Goal: Task Accomplishment & Management: Use online tool/utility

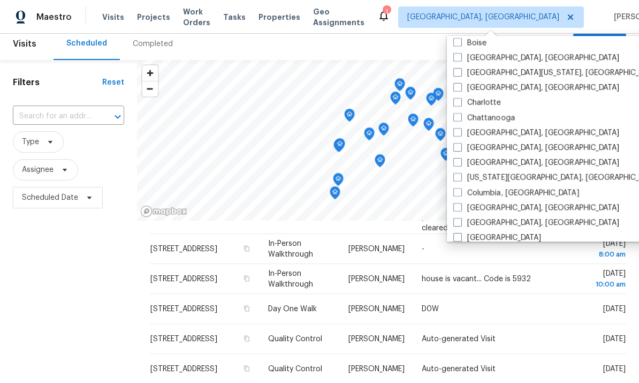
scroll to position [114, 0]
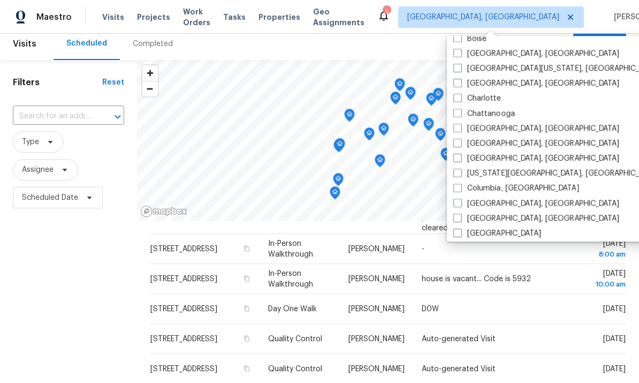
click at [460, 145] on span at bounding box center [457, 143] width 9 height 9
click at [460, 145] on input "Cincinnati, OH" at bounding box center [456, 141] width 7 height 7
checkbox input "true"
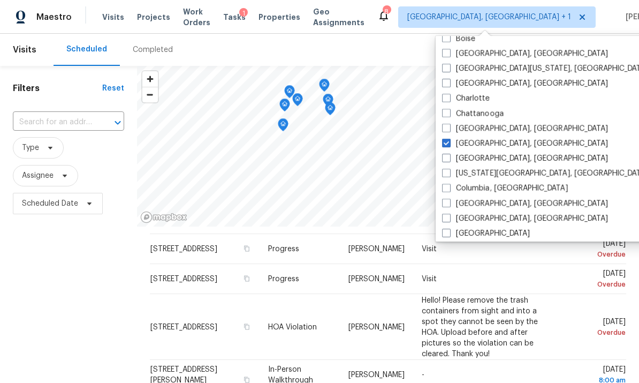
click at [207, 47] on div "Scheduled Completed" at bounding box center [313, 50] width 519 height 32
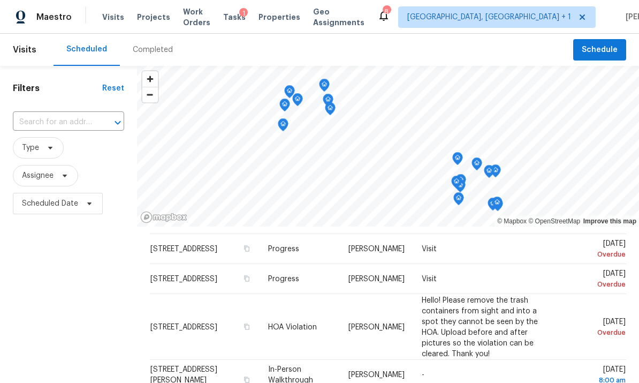
click at [289, 18] on span "Properties" at bounding box center [279, 17] width 42 height 11
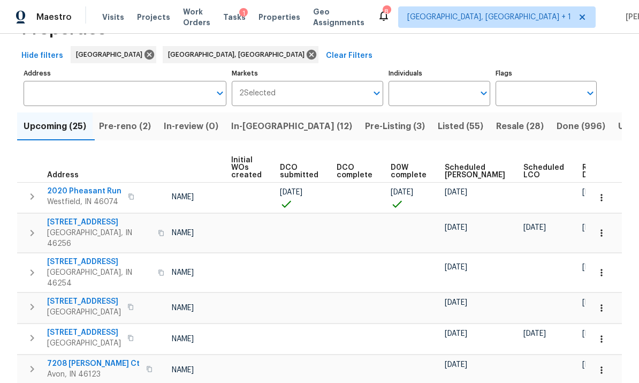
scroll to position [0, 77]
click at [583, 174] on span "Ready Date" at bounding box center [595, 171] width 24 height 15
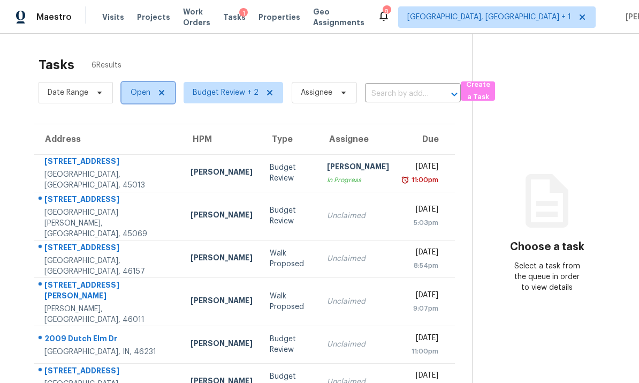
click at [144, 89] on span "Open" at bounding box center [141, 92] width 20 height 11
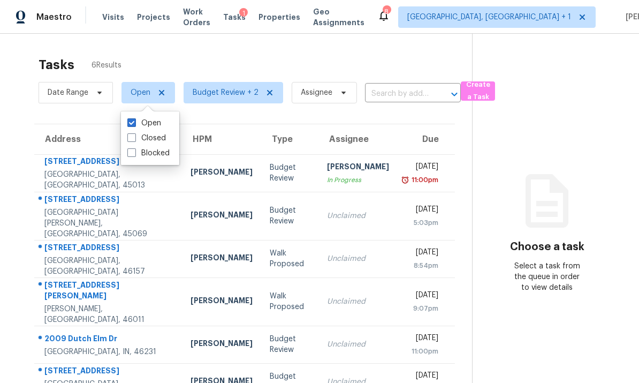
click at [128, 140] on span at bounding box center [131, 137] width 9 height 9
click at [128, 140] on input "Closed" at bounding box center [130, 136] width 7 height 7
checkbox input "true"
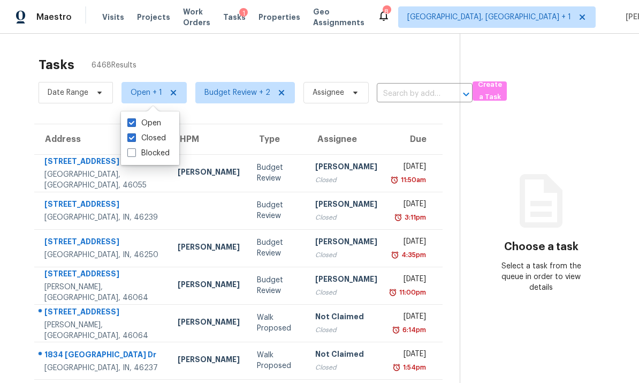
click at [135, 123] on span at bounding box center [131, 122] width 9 height 9
click at [134, 123] on input "Open" at bounding box center [130, 121] width 7 height 7
checkbox input "false"
click at [226, 95] on span "Budget Review + 2" at bounding box center [230, 92] width 66 height 11
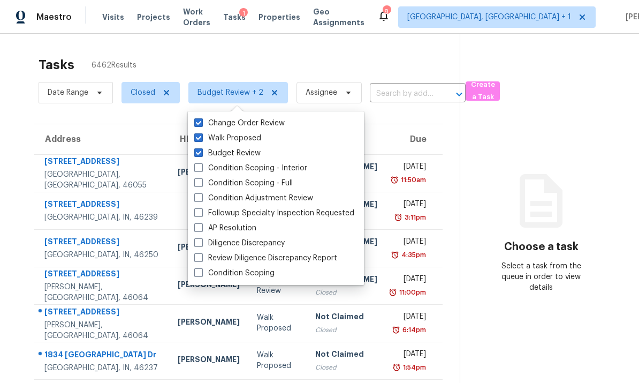
click at [198, 186] on span at bounding box center [198, 182] width 9 height 9
click at [198, 185] on input "Condition Scoping - Full" at bounding box center [197, 181] width 7 height 7
checkbox input "true"
click at [199, 151] on span at bounding box center [198, 152] width 9 height 9
click at [199, 151] on input "Budget Review" at bounding box center [197, 151] width 7 height 7
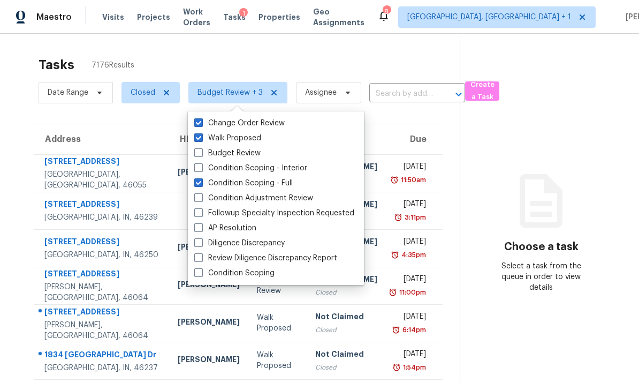
checkbox input "false"
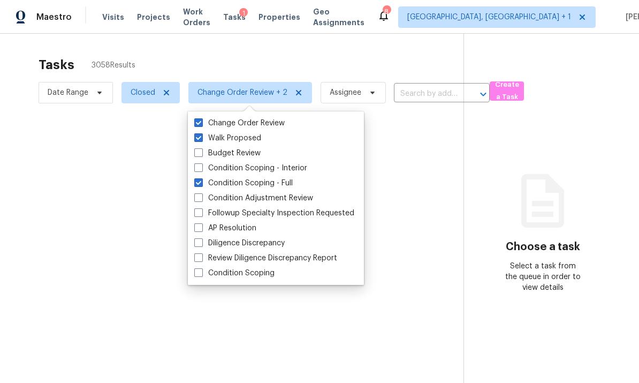
click at [202, 143] on label "Walk Proposed" at bounding box center [227, 138] width 67 height 11
click at [201, 140] on input "Walk Proposed" at bounding box center [197, 136] width 7 height 7
checkbox input "false"
click at [202, 127] on label "Change Order Review" at bounding box center [239, 123] width 90 height 11
click at [201, 125] on input "Change Order Review" at bounding box center [197, 121] width 7 height 7
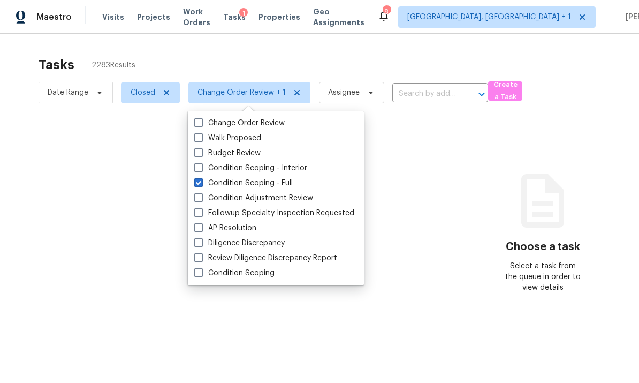
checkbox input "false"
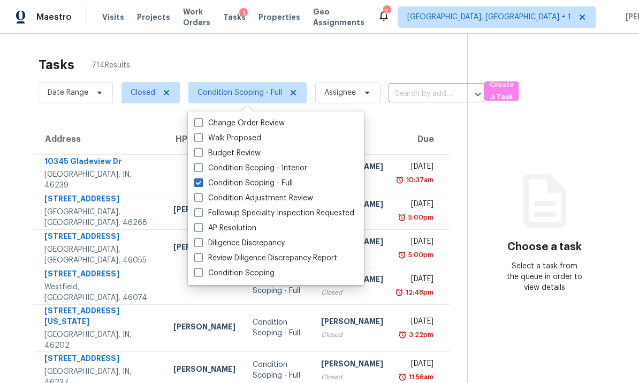
click at [21, 121] on section "Tasks 714 Results Date Range Closed Condition Scoping - Full Assignee ​ Create …" at bounding box center [242, 319] width 450 height 536
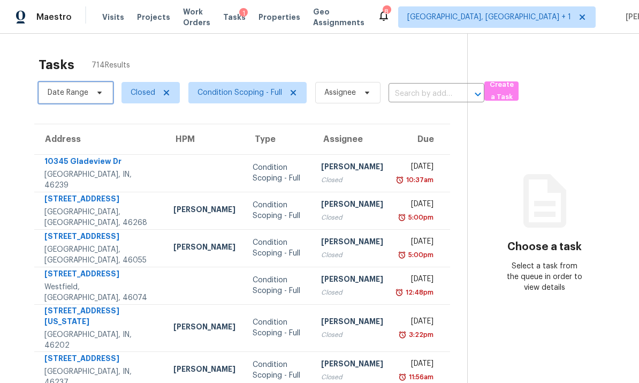
click at [81, 96] on span "Date Range" at bounding box center [68, 92] width 41 height 11
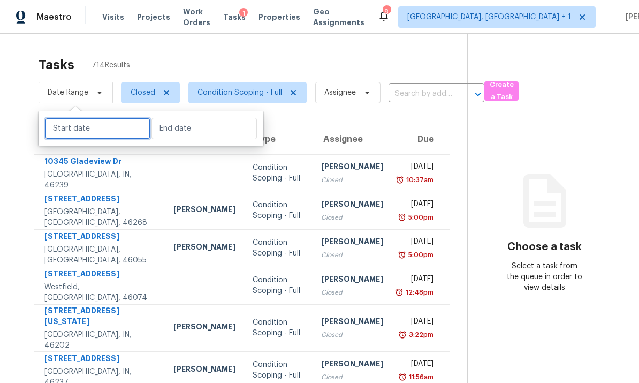
click at [118, 130] on input "text" at bounding box center [97, 128] width 105 height 21
select select "7"
select select "2025"
select select "8"
select select "2025"
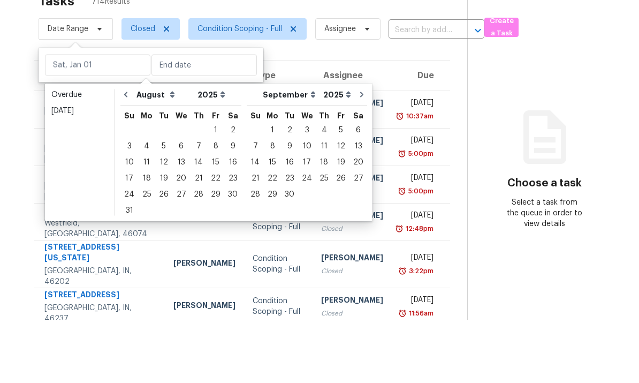
scroll to position [40, 0]
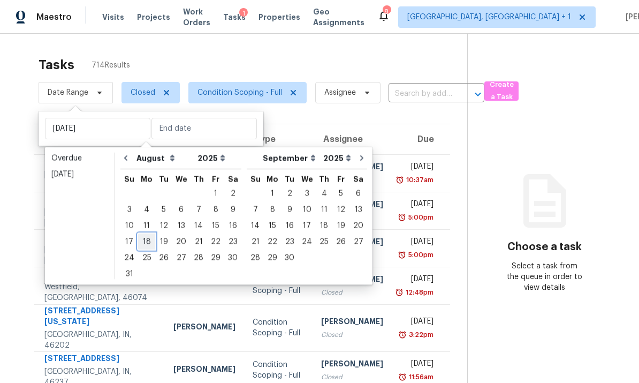
click at [143, 234] on div "18" at bounding box center [146, 241] width 17 height 15
type input "[DATE]"
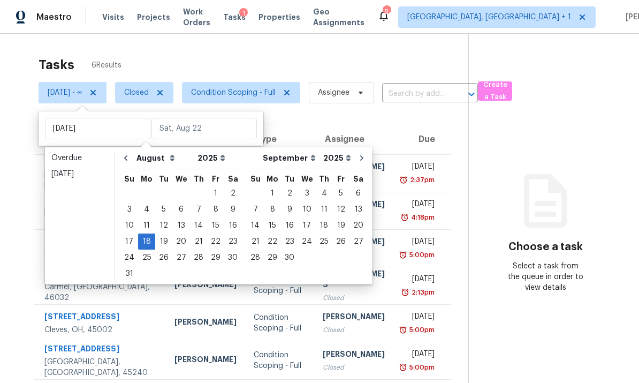
click at [564, 94] on section "Choose a task Select a task from the queue in order to view details" at bounding box center [545, 225] width 154 height 383
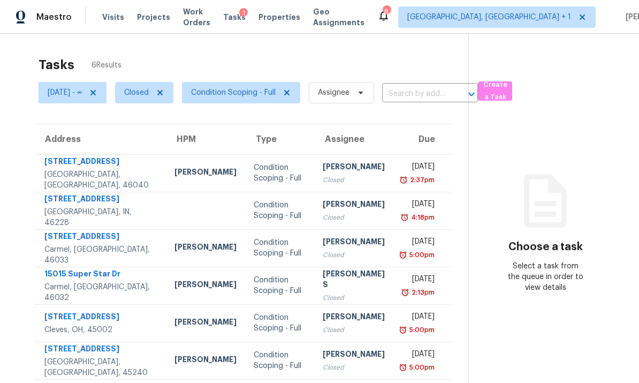
click at [71, 156] on div "[STREET_ADDRESS]" at bounding box center [100, 162] width 113 height 13
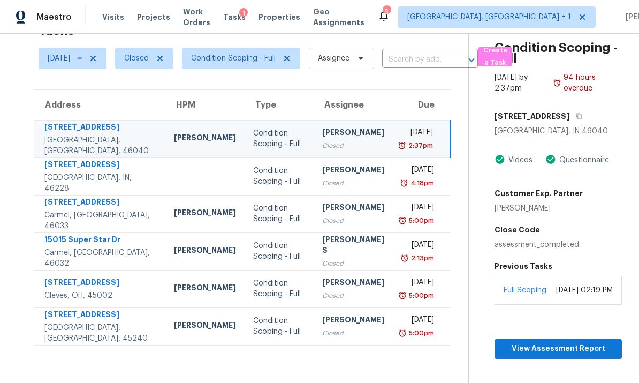
scroll to position [34, 0]
click at [149, 54] on span "Closed" at bounding box center [136, 59] width 25 height 11
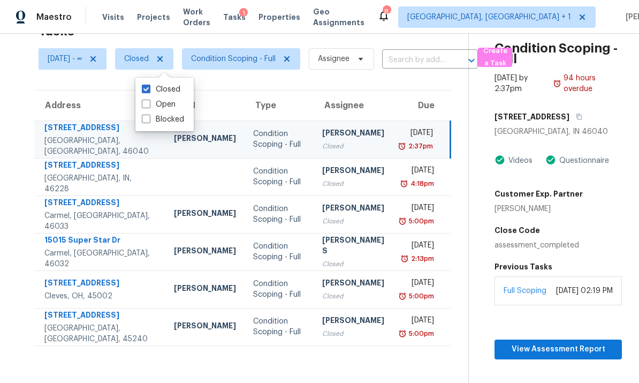
click at [146, 100] on span at bounding box center [146, 104] width 9 height 9
click at [146, 99] on input "Open" at bounding box center [145, 102] width 7 height 7
checkbox input "true"
click at [148, 85] on span at bounding box center [146, 89] width 9 height 9
click at [148, 84] on input "Closed" at bounding box center [145, 87] width 7 height 7
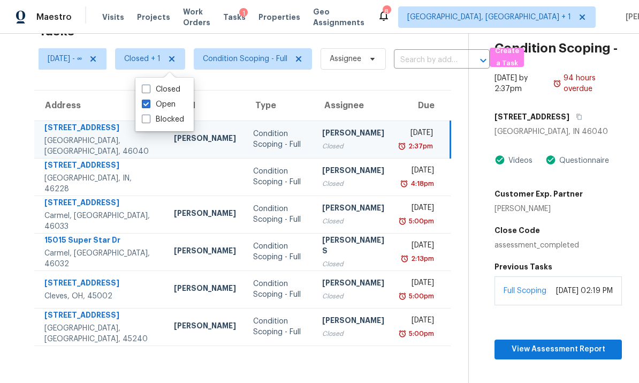
checkbox input "false"
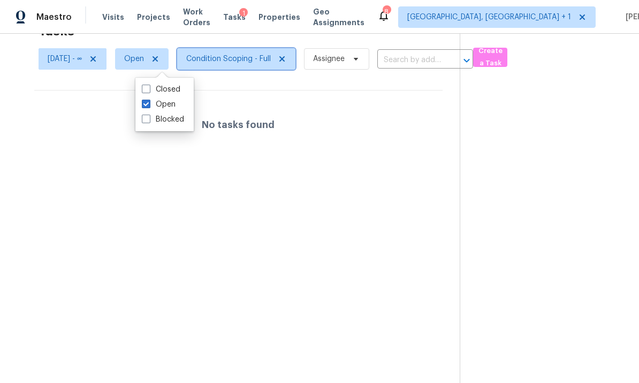
click at [230, 54] on span "Condition Scoping - Full" at bounding box center [228, 59] width 85 height 11
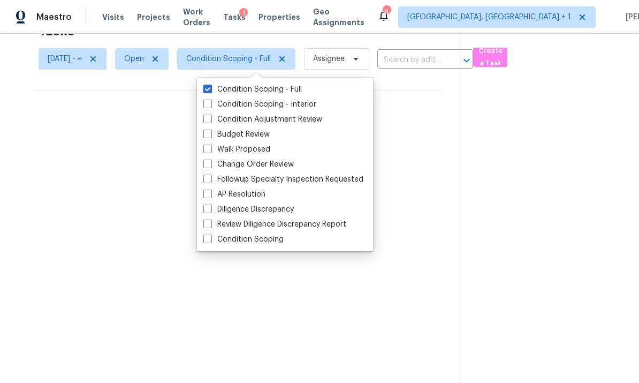
click at [207, 129] on span at bounding box center [207, 133] width 9 height 9
click at [207, 129] on input "Budget Review" at bounding box center [206, 132] width 7 height 7
checkbox input "true"
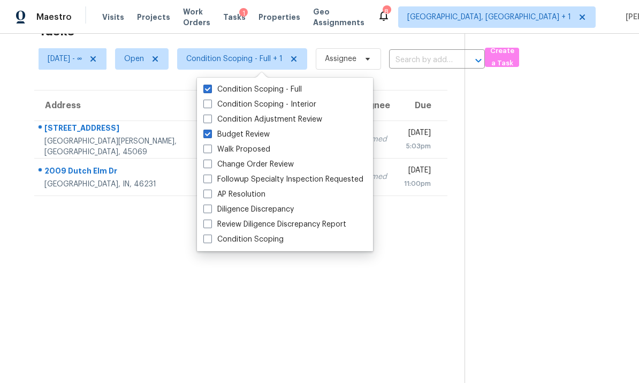
click at [209, 144] on span at bounding box center [207, 148] width 9 height 9
click at [209, 144] on input "Walk Proposed" at bounding box center [206, 147] width 7 height 7
checkbox input "true"
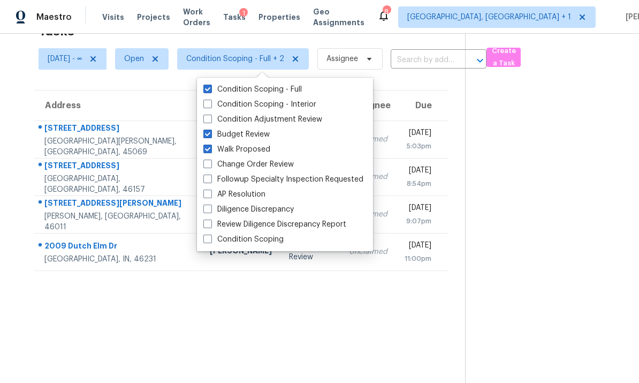
click at [205, 159] on span at bounding box center [207, 163] width 9 height 9
click at [205, 159] on input "Change Order Review" at bounding box center [206, 162] width 7 height 7
checkbox input "true"
click at [219, 317] on section "Tasks 4 Results [DATE] - ∞ Open Condition Scoping - Full + 3 Assignee ​ Create …" at bounding box center [241, 199] width 448 height 365
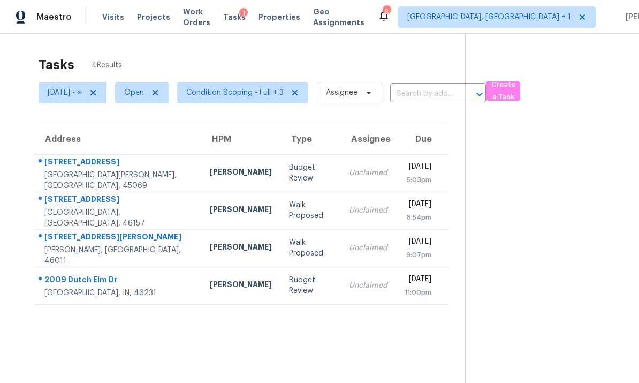
click at [277, 316] on section "Tasks 4 Results [DATE] - ∞ Open Condition Scoping - Full + 3 Assignee ​ Create …" at bounding box center [241, 233] width 448 height 365
click at [96, 90] on icon at bounding box center [92, 92] width 5 height 5
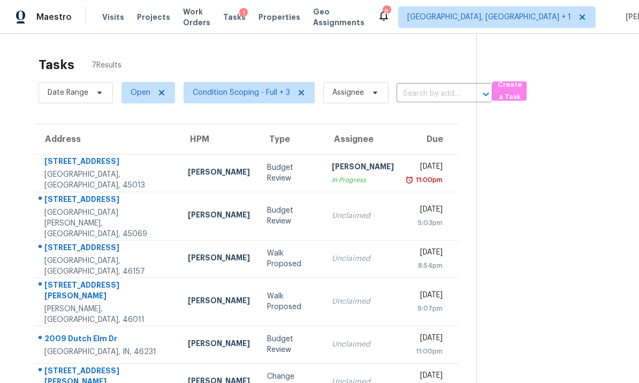
click at [123, 209] on div "[GEOGRAPHIC_DATA][PERSON_NAME], [GEOGRAPHIC_DATA], 45069" at bounding box center [107, 223] width 126 height 32
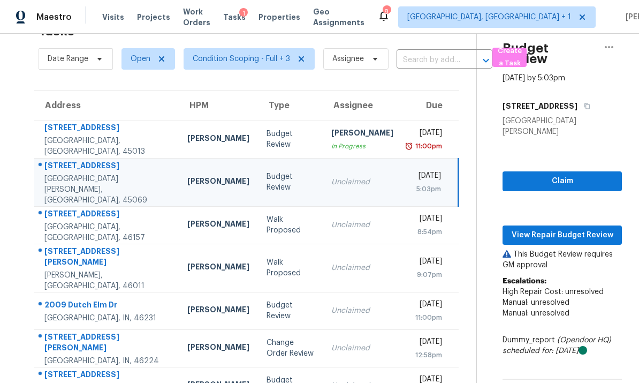
scroll to position [40, 0]
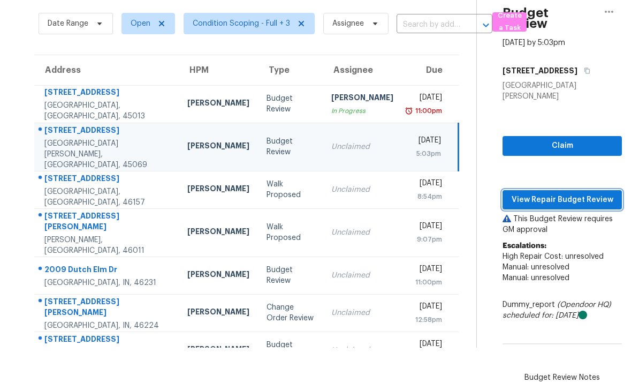
click at [555, 193] on span "View Repair Budget Review" at bounding box center [562, 199] width 102 height 13
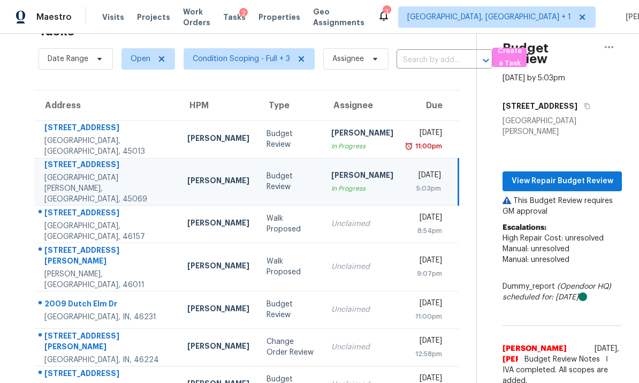
click at [124, 220] on div "[GEOGRAPHIC_DATA], [GEOGRAPHIC_DATA], 46157" at bounding box center [107, 230] width 126 height 21
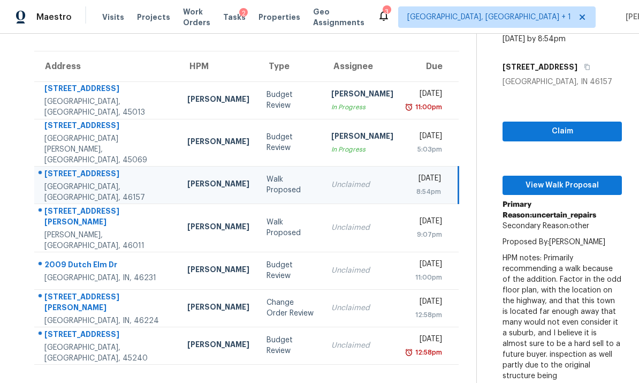
scroll to position [64, 0]
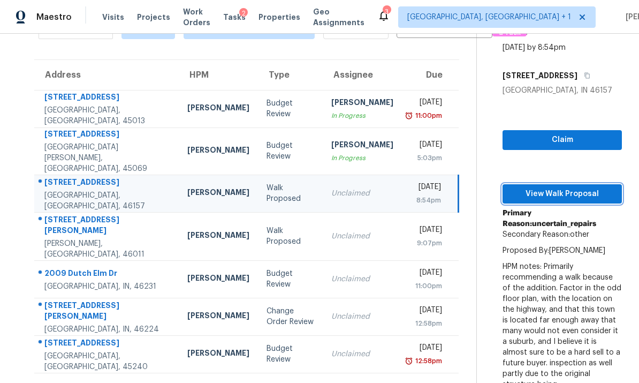
click at [551, 187] on span "View Walk Proposal" at bounding box center [562, 193] width 102 height 13
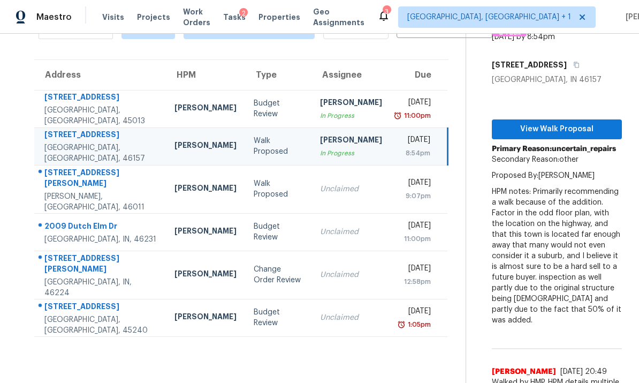
click at [281, 299] on td "Budget Review" at bounding box center [278, 317] width 66 height 37
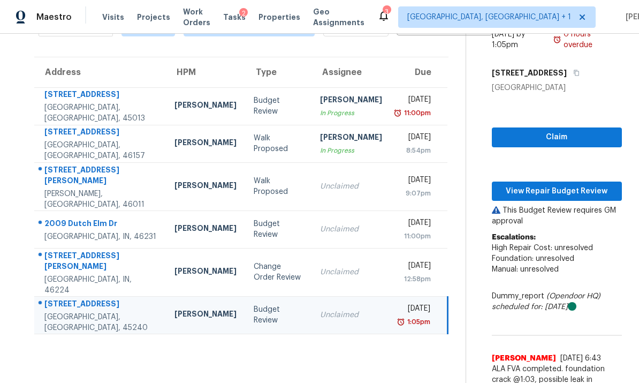
scroll to position [66, 0]
click at [124, 184] on td "[STREET_ADDRESS][PERSON_NAME]" at bounding box center [100, 187] width 132 height 48
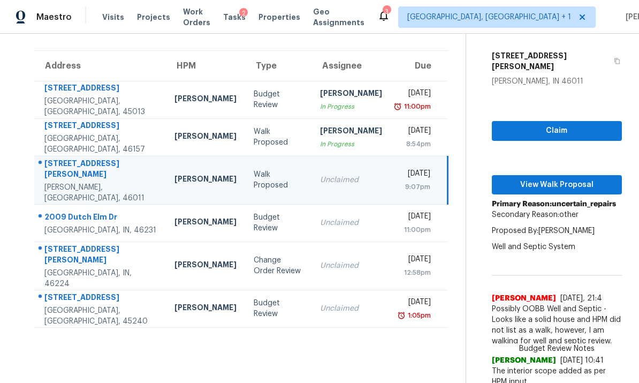
scroll to position [73, 0]
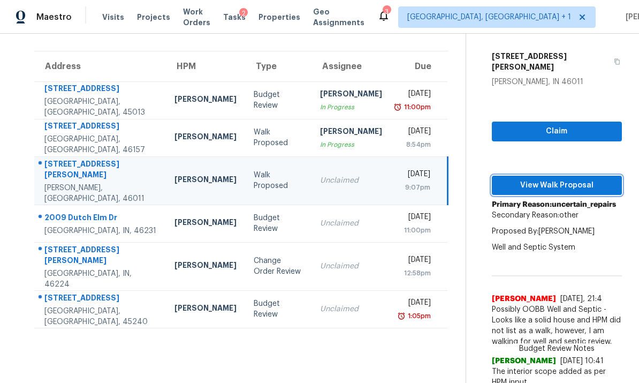
click at [539, 179] on span "View Walk Proposal" at bounding box center [556, 185] width 113 height 13
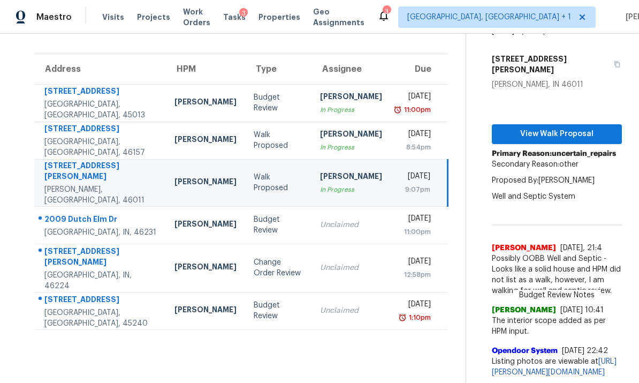
scroll to position [34, 0]
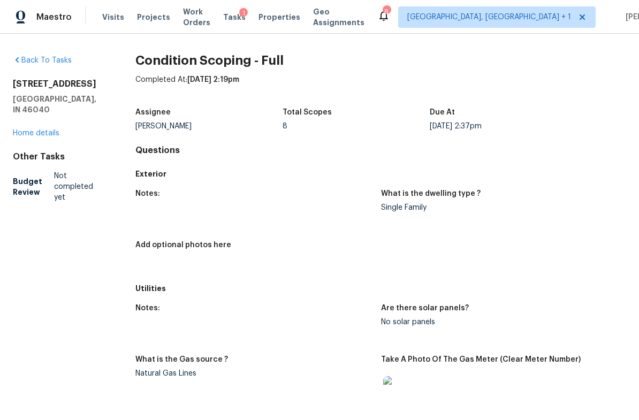
click at [48, 134] on link "Home details" at bounding box center [36, 132] width 47 height 7
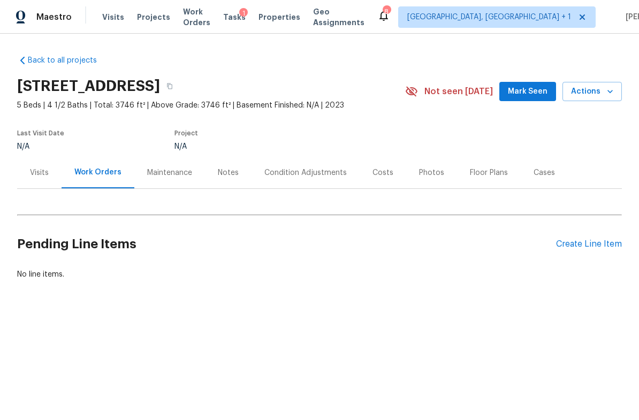
click at [372, 172] on div "Costs" at bounding box center [382, 172] width 21 height 11
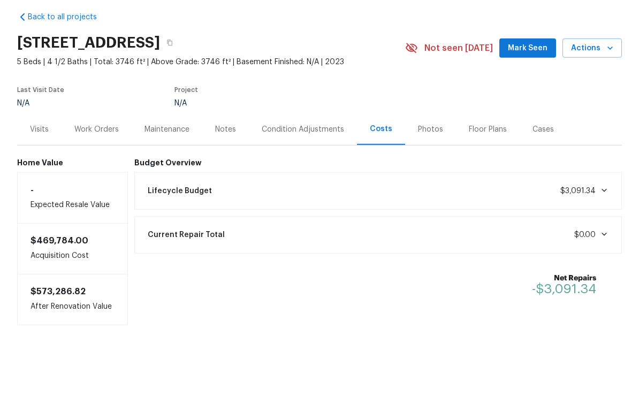
scroll to position [14, 0]
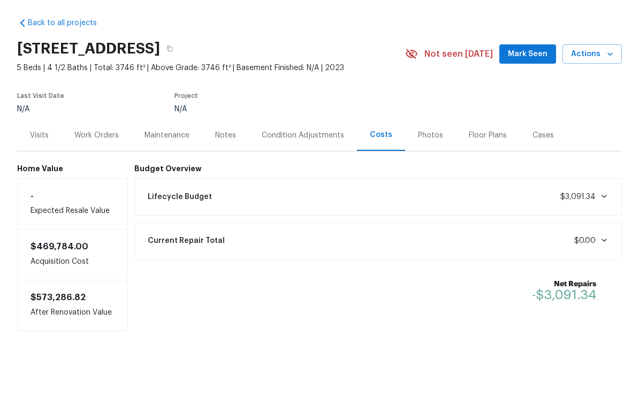
click at [305, 167] on div "Condition Adjustments" at bounding box center [303, 172] width 82 height 11
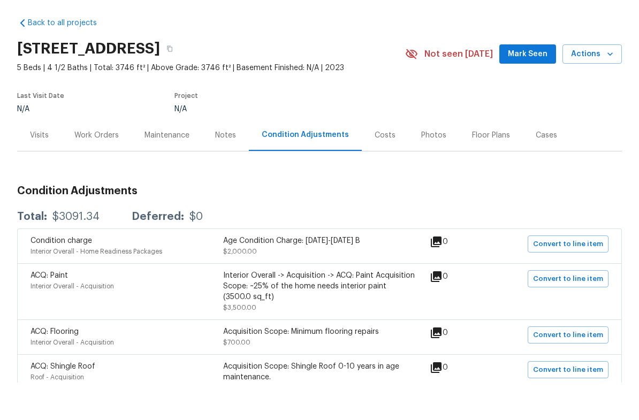
click at [375, 167] on div "Costs" at bounding box center [385, 172] width 21 height 11
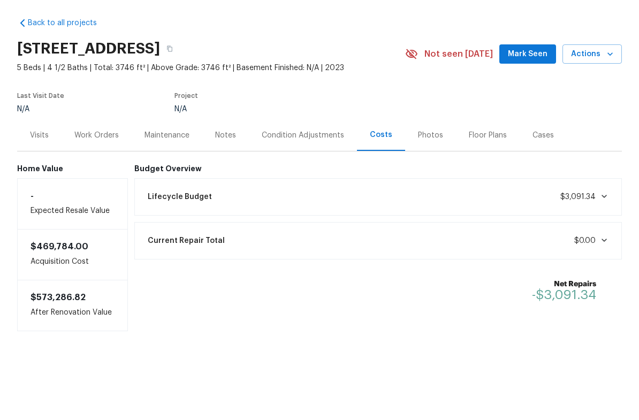
click at [299, 167] on div "Condition Adjustments" at bounding box center [303, 172] width 82 height 11
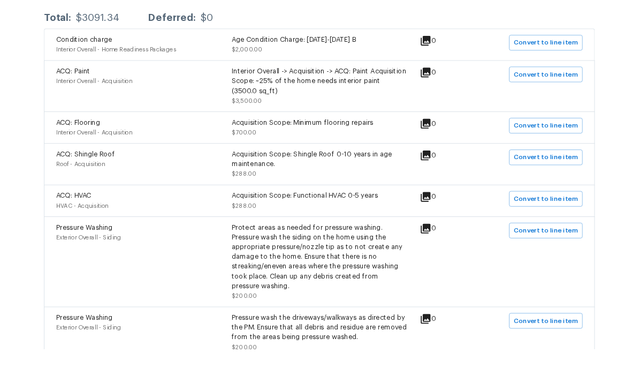
scroll to position [40, 0]
